Goal: Navigation & Orientation: Go to known website

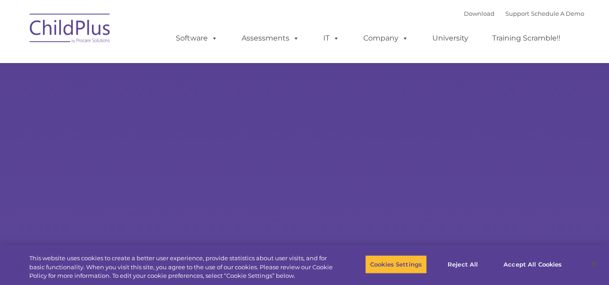
select select "MEDIUM"
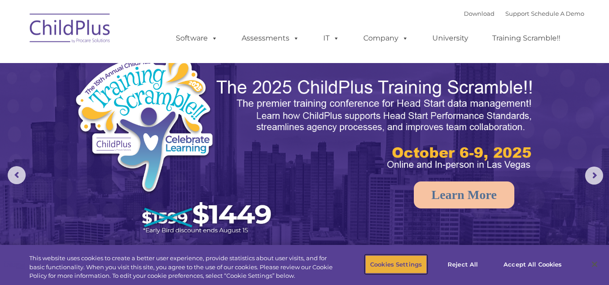
click at [404, 268] on button "Cookies Settings" at bounding box center [396, 264] width 62 height 19
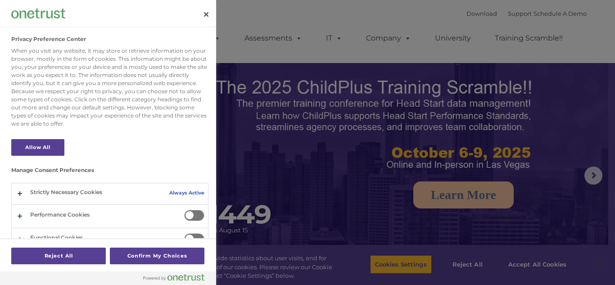
click at [564, 55] on div at bounding box center [307, 142] width 615 height 285
click at [204, 14] on button "Close" at bounding box center [206, 15] width 20 height 20
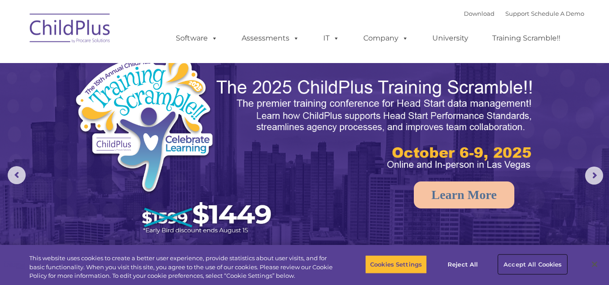
click at [542, 266] on button "Accept All Cookies" at bounding box center [532, 264] width 68 height 19
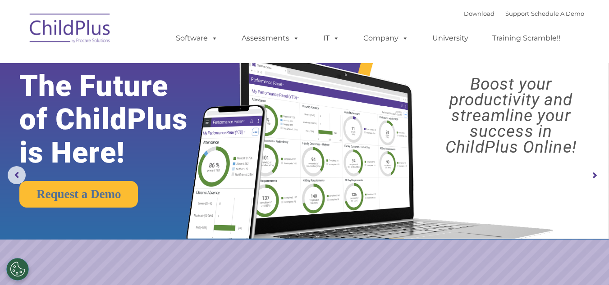
click at [80, 28] on img at bounding box center [70, 29] width 90 height 45
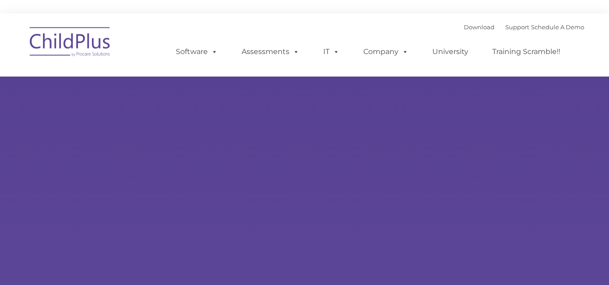
type input ""
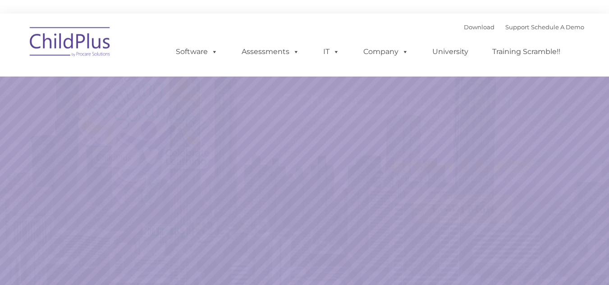
select select "MEDIUM"
